Goal: Task Accomplishment & Management: Use online tool/utility

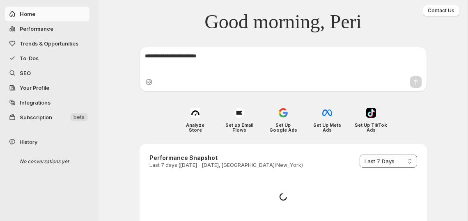
select select "*********"
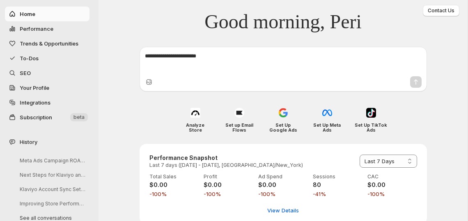
scroll to position [39, 0]
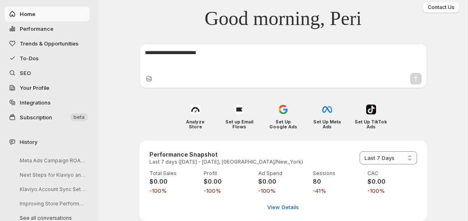
click at [51, 62] on span "To-Dos" at bounding box center [54, 58] width 68 height 8
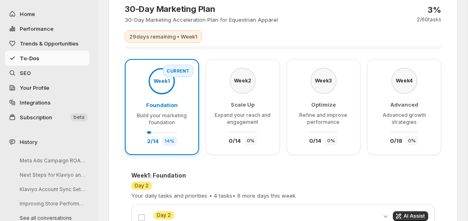
click at [190, 126] on p "Build your marketing foundation" at bounding box center [162, 120] width 56 height 14
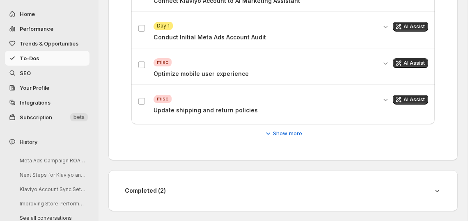
scroll to position [257, 0]
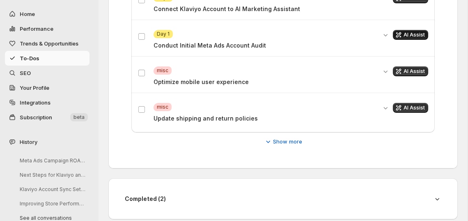
click at [404, 38] on span "AI Assist" at bounding box center [414, 35] width 21 height 7
select select "*********"
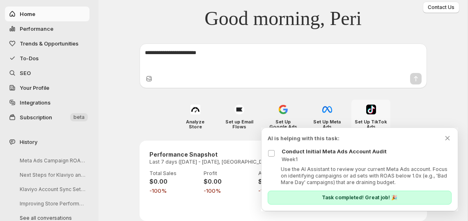
scroll to position [0, 0]
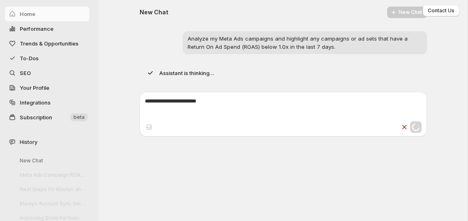
click at [449, 113] on div "Loading" at bounding box center [283, 114] width 369 height 51
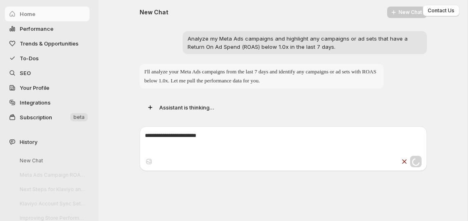
click at [39, 62] on span "To-Dos" at bounding box center [29, 58] width 19 height 7
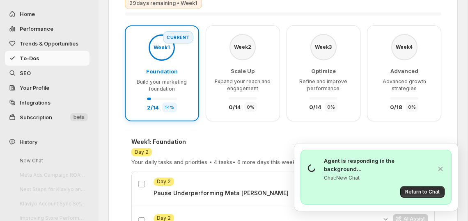
scroll to position [78, 0]
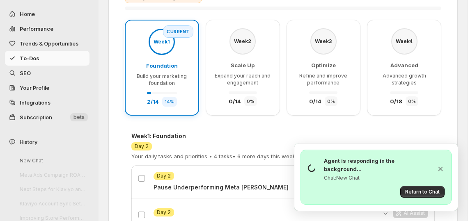
click at [439, 167] on icon "Dismiss chat indicator" at bounding box center [441, 169] width 5 height 5
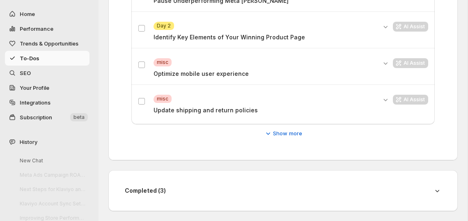
scroll to position [369, 0]
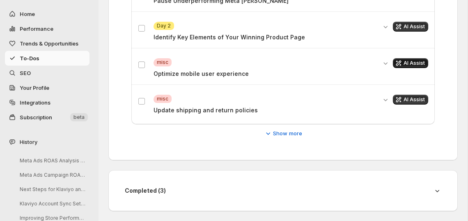
click at [413, 60] on span "AI Assist" at bounding box center [414, 63] width 21 height 7
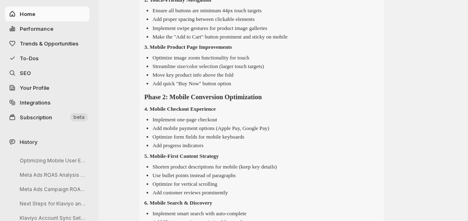
scroll to position [533, 0]
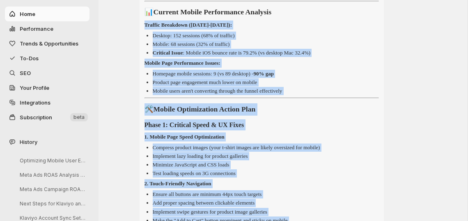
scroll to position [294, 0]
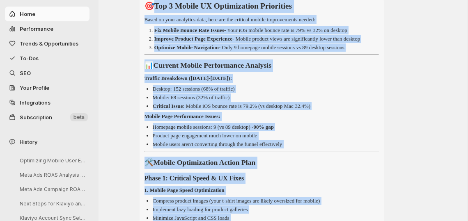
drag, startPoint x: 256, startPoint y: 105, endPoint x: 170, endPoint y: 68, distance: 93.7
copy div "Lor 0 Ipsumd SI Ametconsecte Adipiscing Elits do eius temporinc utla, etdo mag …"
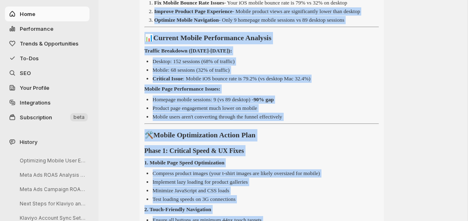
scroll to position [304, 0]
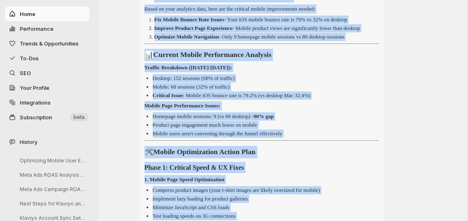
drag, startPoint x: 379, startPoint y: 137, endPoint x: 168, endPoint y: 55, distance: 226.9
copy div "Lor 0 Ipsumd SI Ametconsecte Adipiscing Elits do eius temporinc utla, etdo mag …"
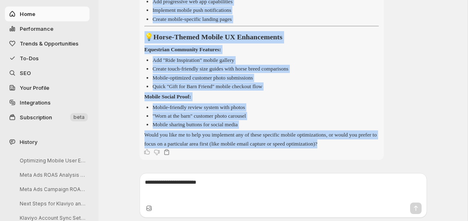
scroll to position [1315, 0]
drag, startPoint x: 170, startPoint y: 55, endPoint x: 271, endPoint y: 150, distance: 137.7
click at [171, 148] on icon "Copy text" at bounding box center [167, 152] width 8 height 8
